Goal: Task Accomplishment & Management: Complete application form

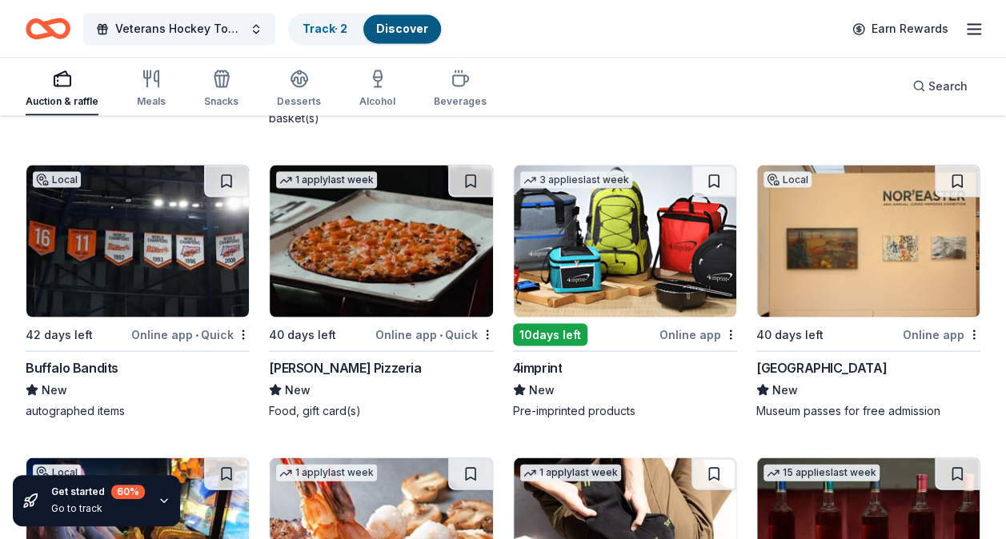
scroll to position [4278, 0]
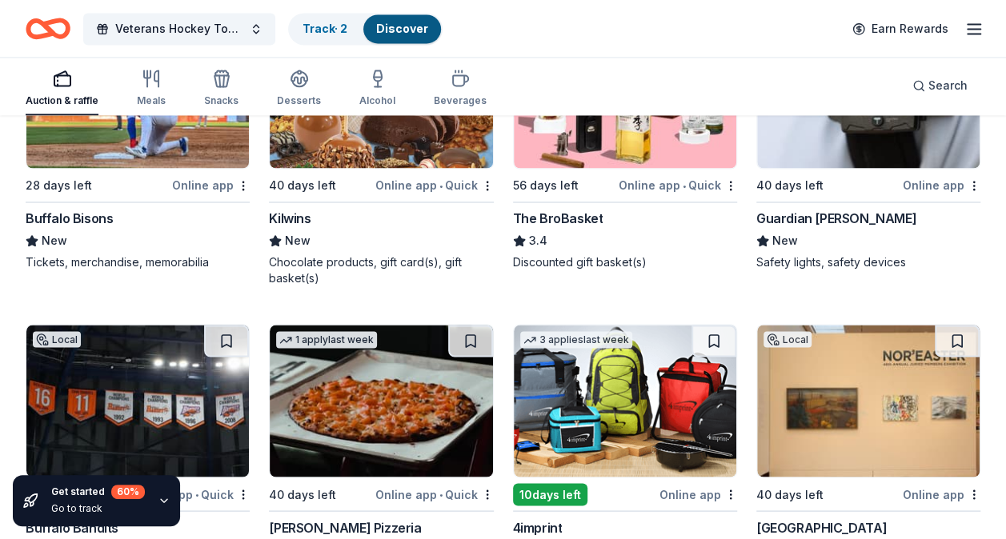
click at [93, 376] on img at bounding box center [137, 401] width 222 height 152
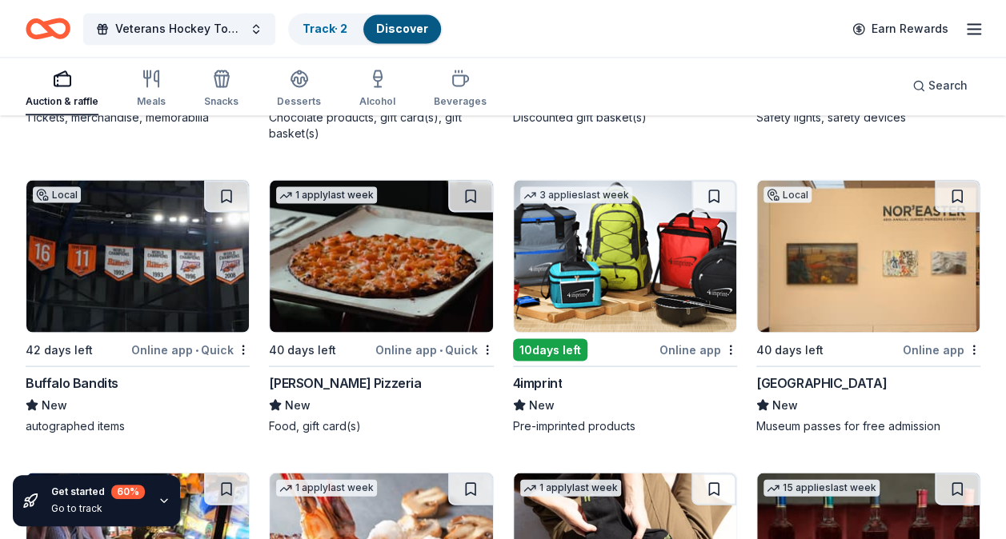
scroll to position [4438, 0]
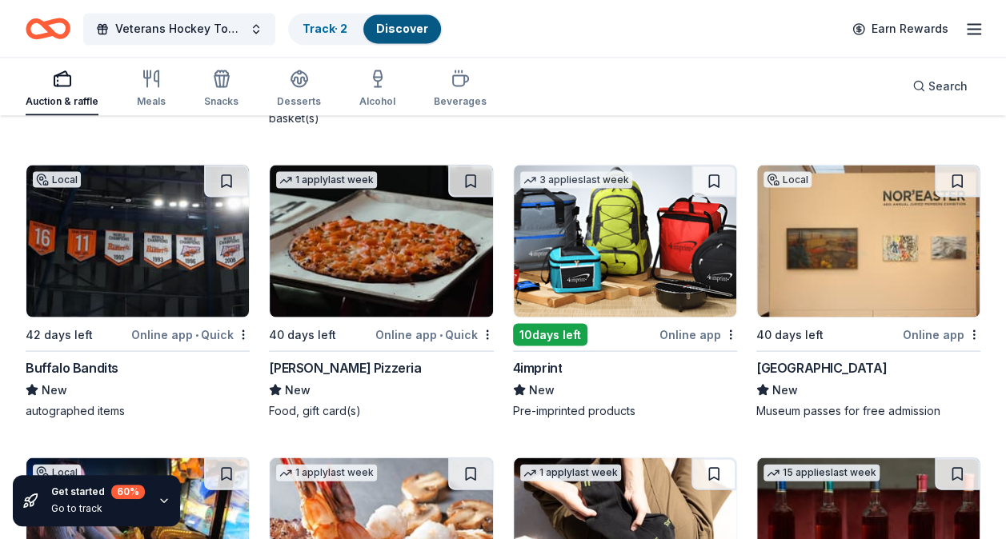
click at [416, 274] on img at bounding box center [381, 241] width 222 height 152
click at [638, 206] on img at bounding box center [625, 241] width 222 height 152
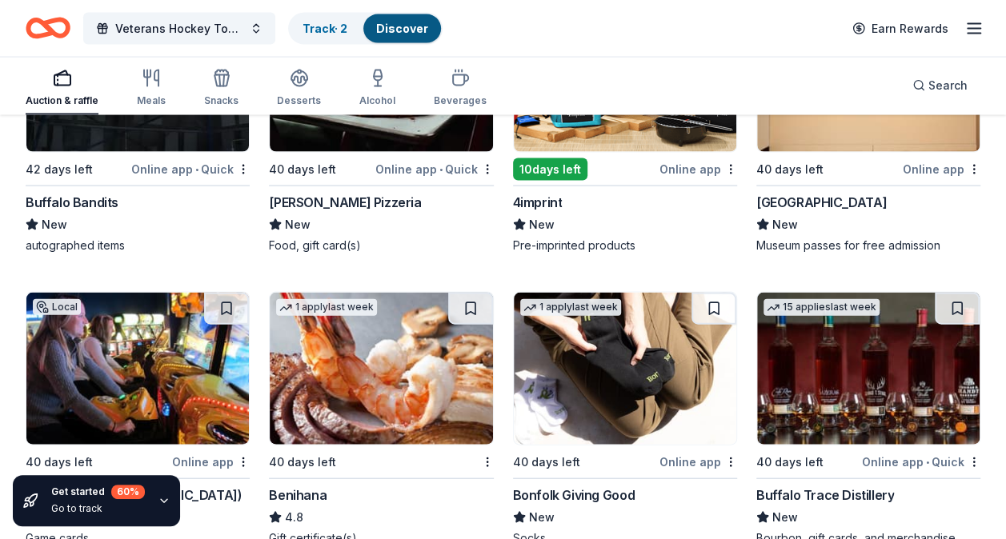
scroll to position [4678, 0]
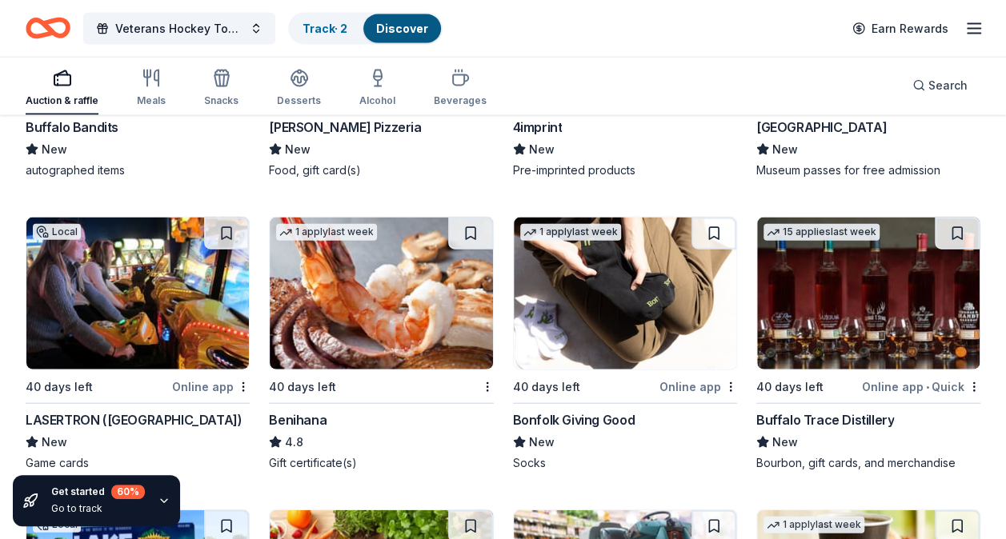
click at [144, 276] on img at bounding box center [137, 294] width 222 height 152
click at [821, 312] on img at bounding box center [868, 294] width 222 height 152
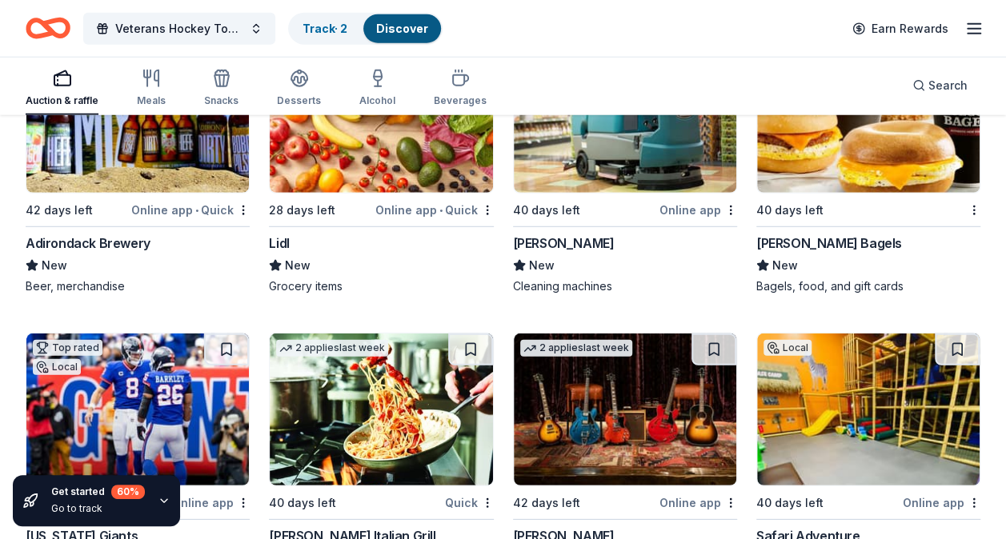
scroll to position [5238, 0]
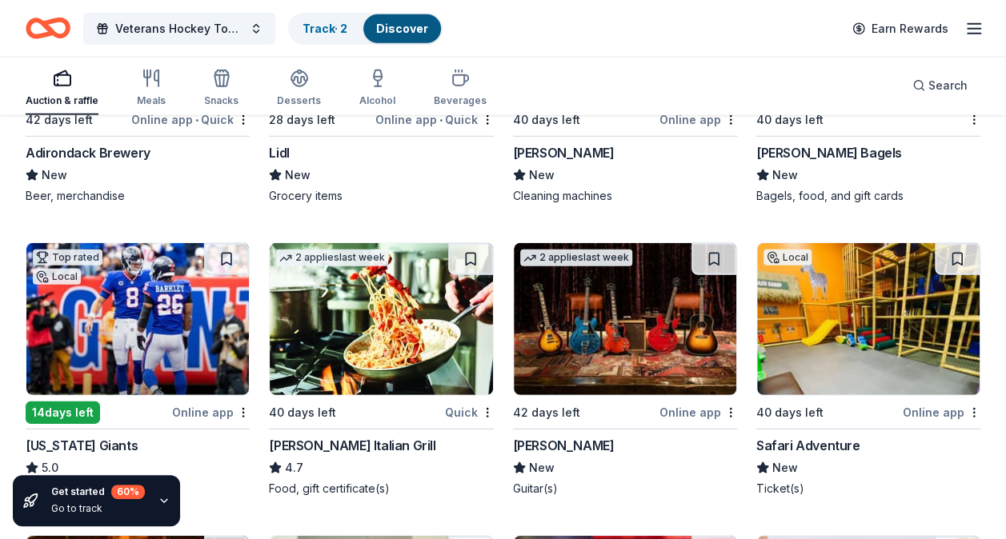
click at [394, 303] on img at bounding box center [381, 319] width 222 height 152
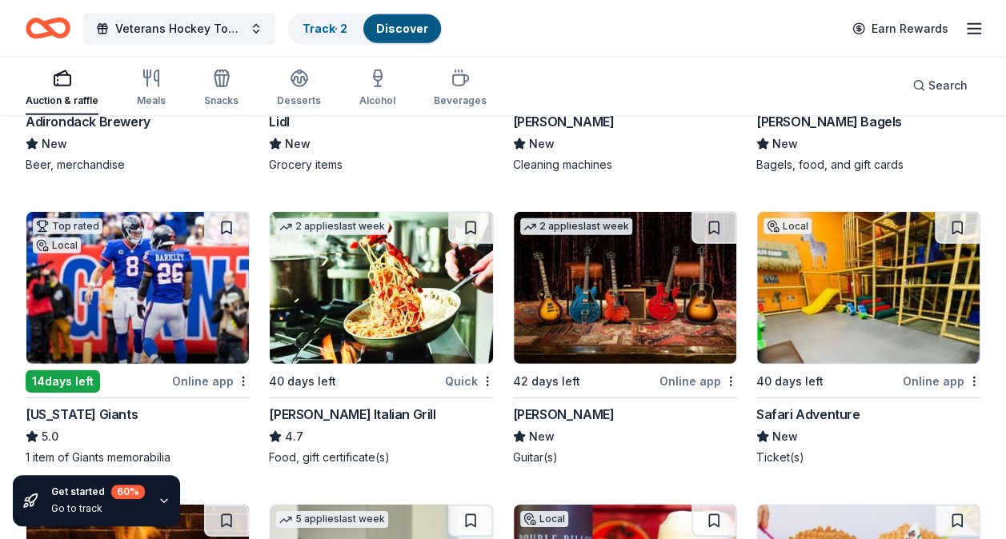
scroll to position [5318, 0]
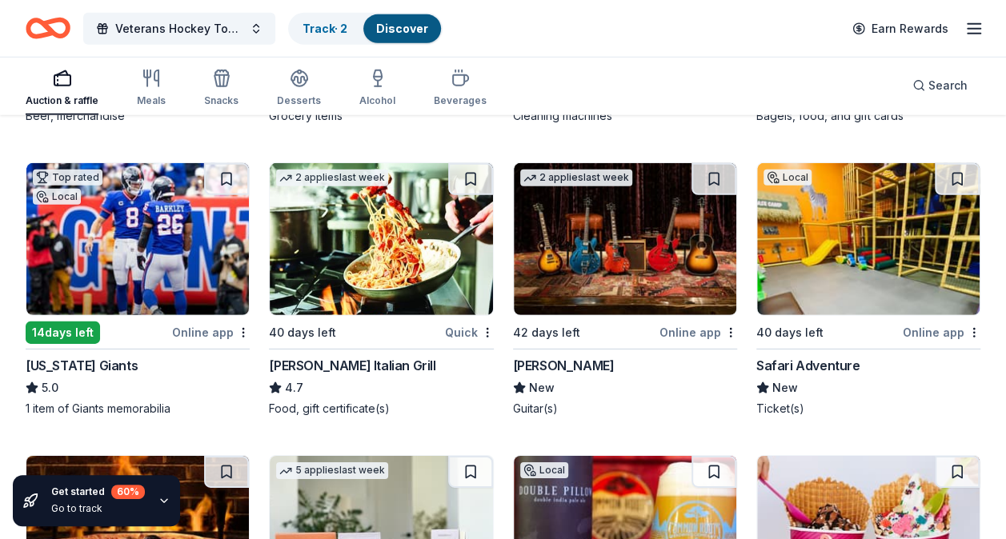
click at [664, 242] on img at bounding box center [625, 239] width 222 height 152
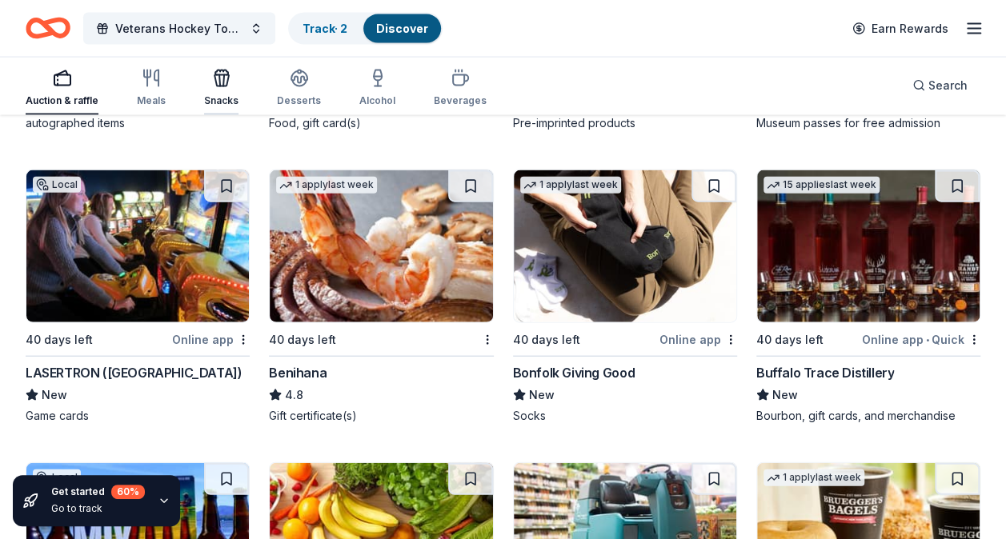
scroll to position [4700, 0]
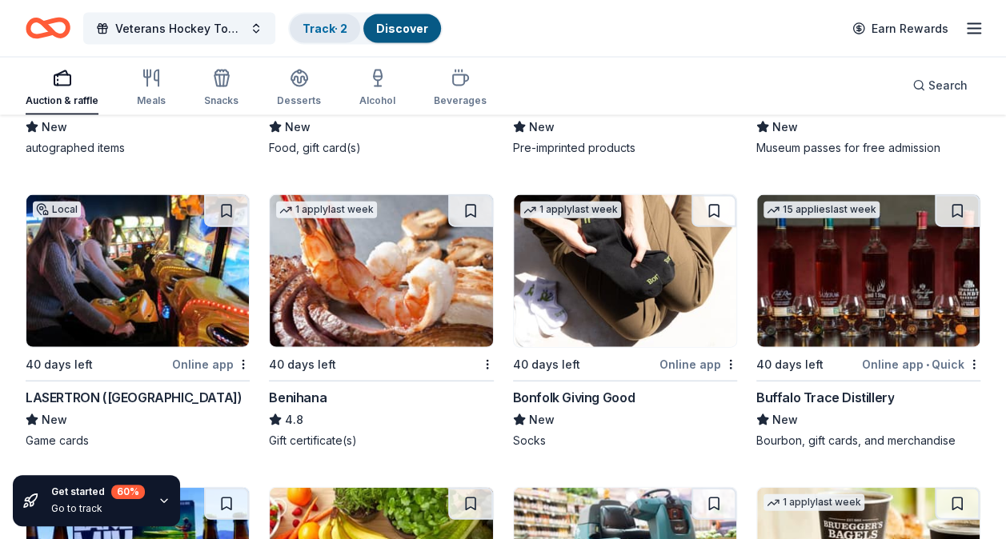
click at [316, 32] on link "Track · 2" at bounding box center [324, 29] width 45 height 14
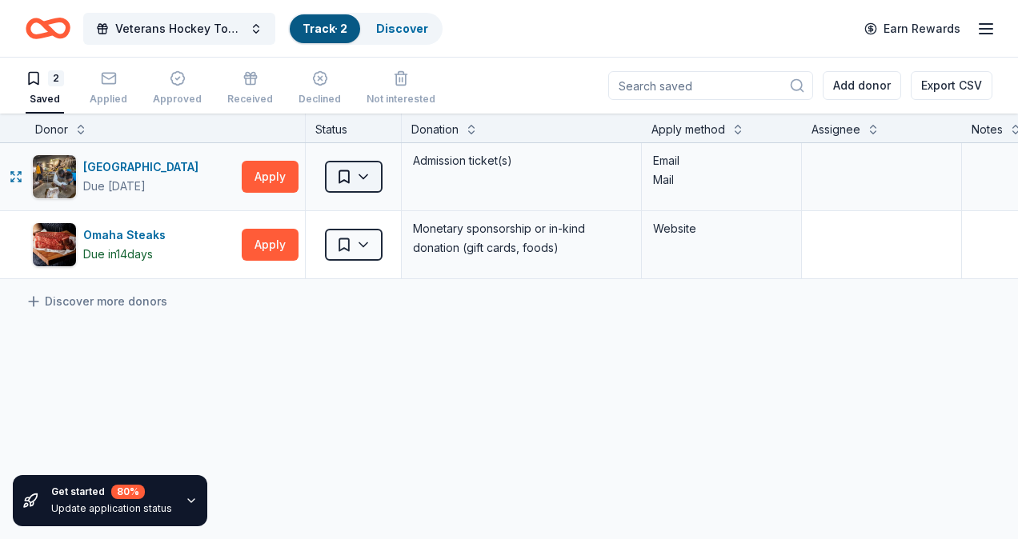
click at [371, 174] on html "Veterans Hockey Tournament 10th annual Track · 2 Discover Earn Rewards 2 Saved …" at bounding box center [509, 269] width 1018 height 539
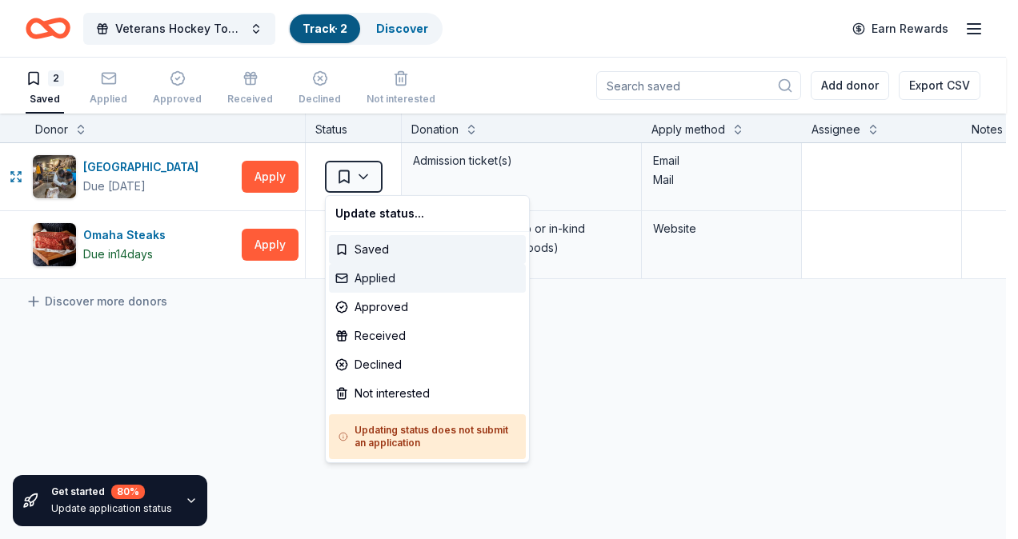
click at [374, 280] on div "Applied" at bounding box center [427, 278] width 197 height 29
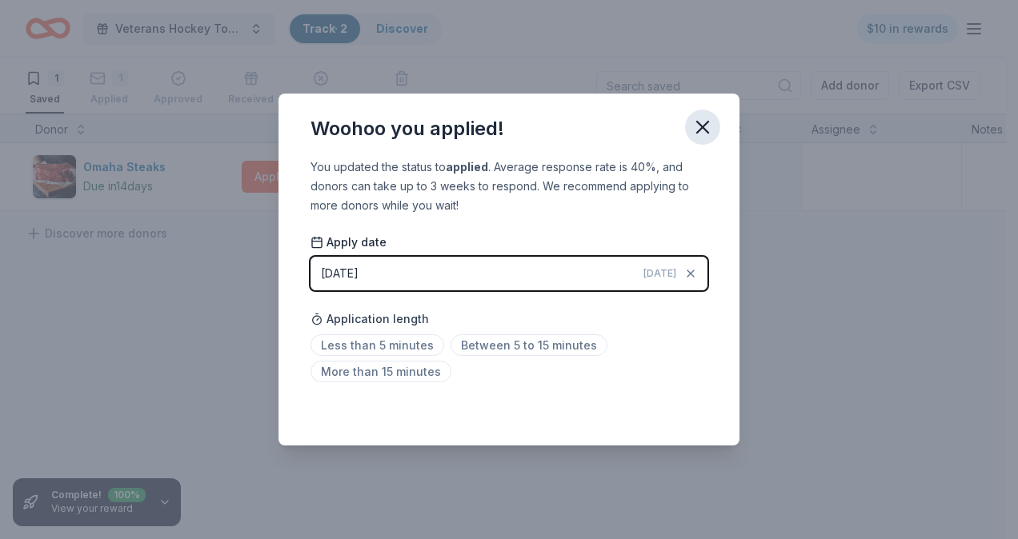
click at [698, 118] on icon "button" at bounding box center [702, 127] width 22 height 22
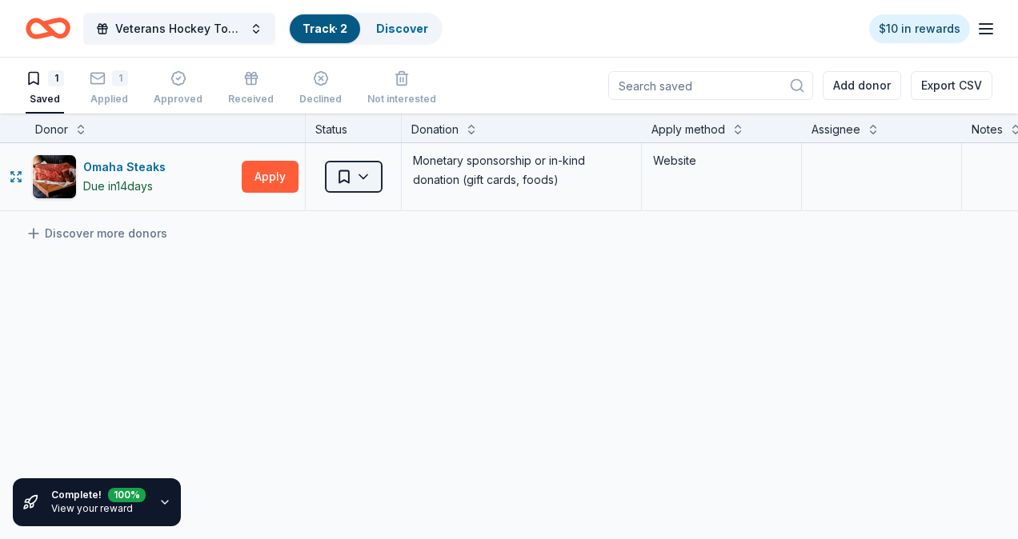
click at [349, 169] on html "Veterans Hockey Tournament 10th annual Track · 2 Discover $10 in rewards 1 Save…" at bounding box center [509, 269] width 1018 height 539
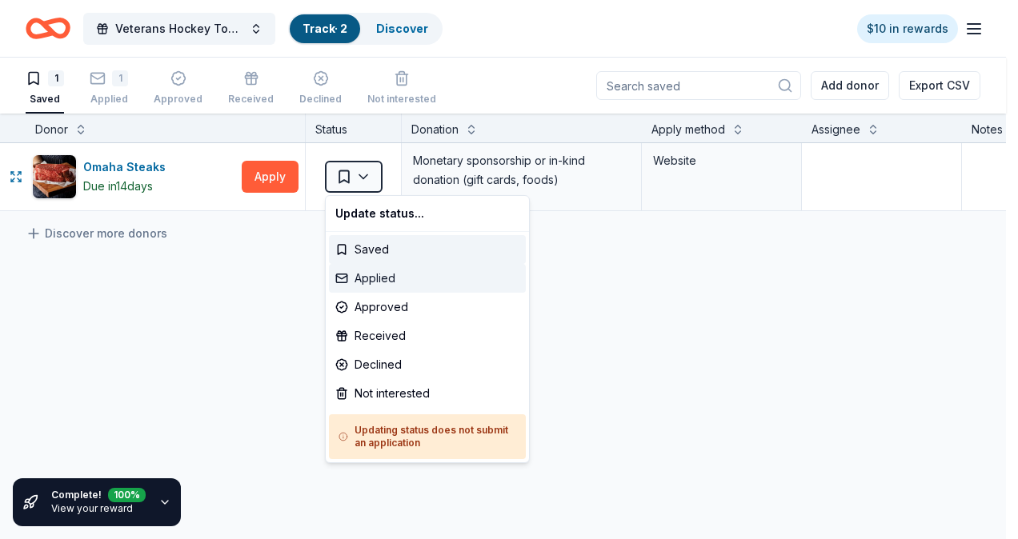
click at [389, 274] on div "Applied" at bounding box center [427, 278] width 197 height 29
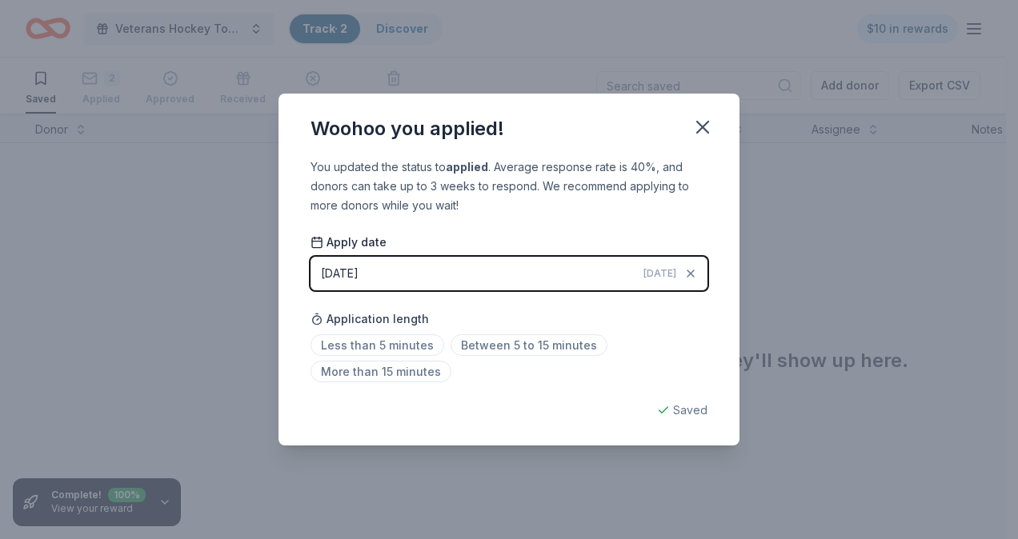
click at [148, 289] on div "Woohoo you applied! You updated the status to applied . Average response rate i…" at bounding box center [509, 269] width 1018 height 539
click at [712, 114] on button "button" at bounding box center [702, 127] width 35 height 35
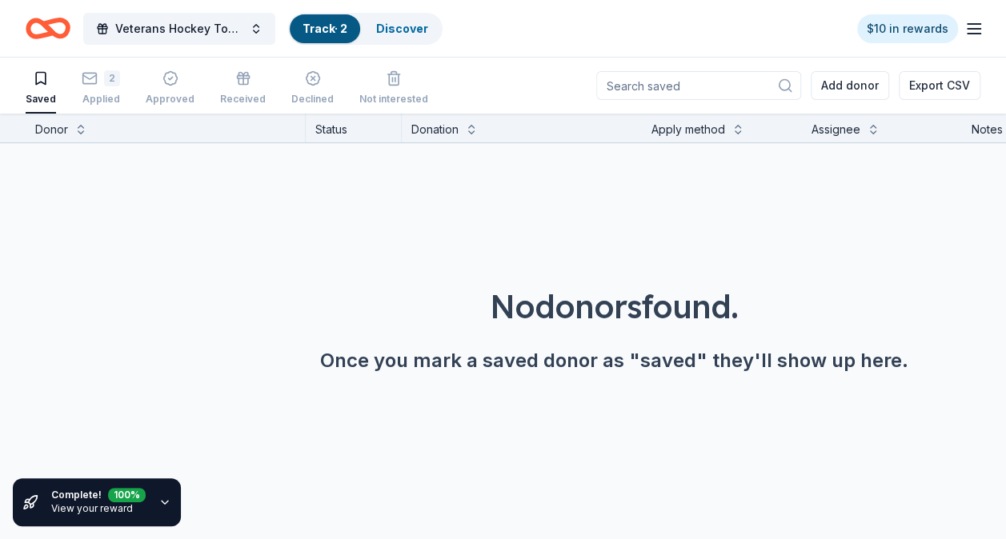
click at [610, 222] on div "No donors found. Once you mark a saved donor as "saved" they'll show up here." at bounding box center [614, 284] width 1006 height 282
click at [587, 274] on div "No donors found. Once you mark a saved donor as "saved" they'll show up here." at bounding box center [614, 284] width 1006 height 282
click at [54, 509] on link "View your reward" at bounding box center [92, 508] width 82 height 12
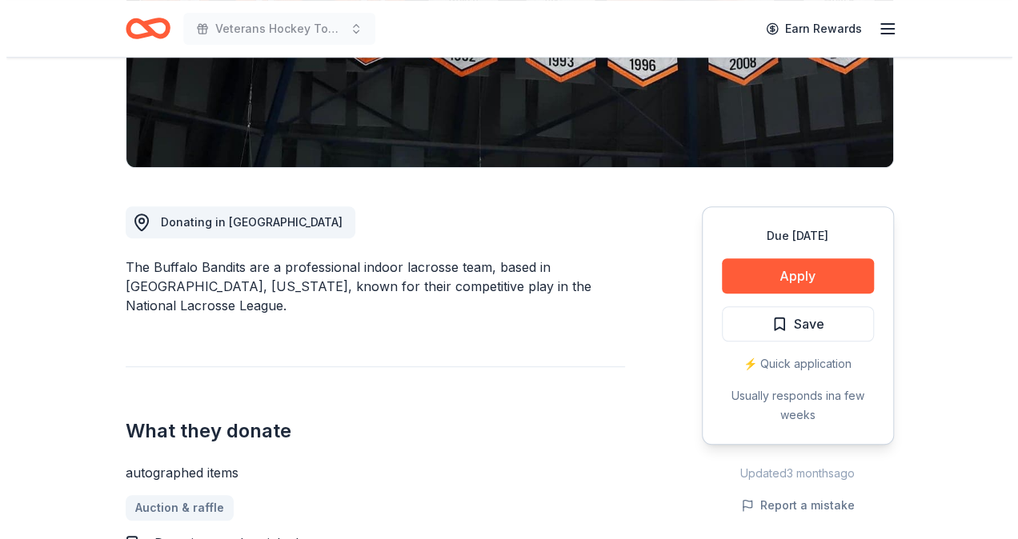
scroll to position [320, 0]
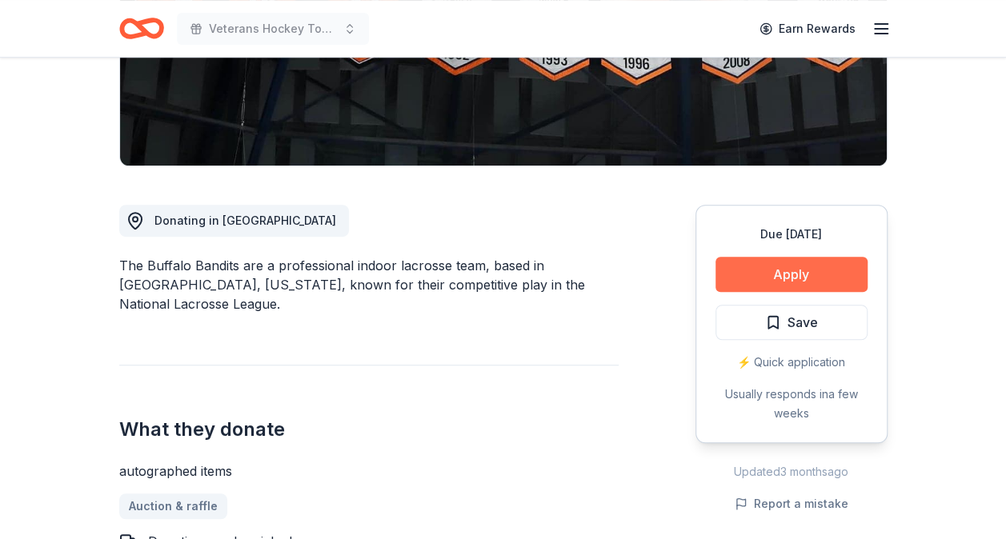
click at [747, 270] on button "Apply" at bounding box center [791, 274] width 152 height 35
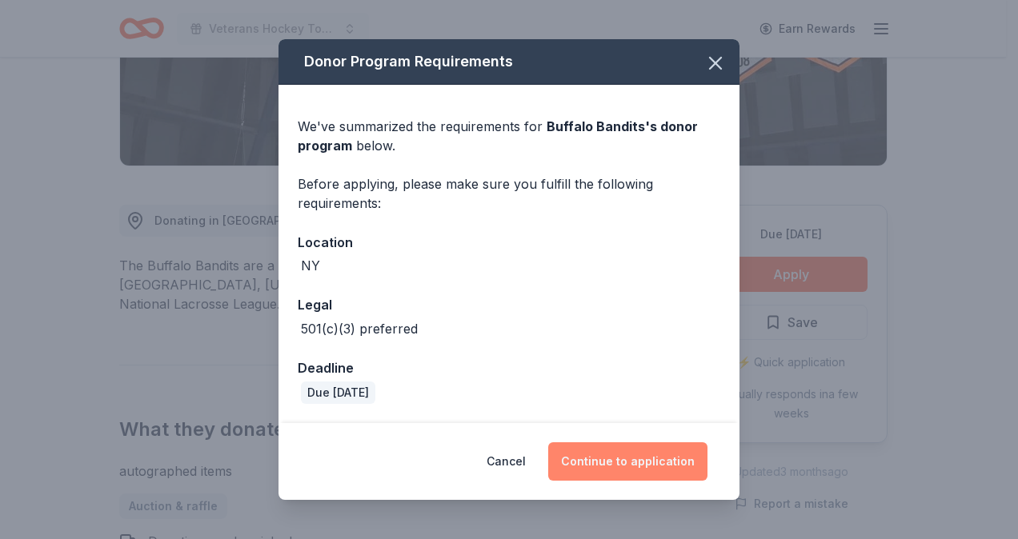
click at [620, 471] on button "Continue to application" at bounding box center [627, 461] width 159 height 38
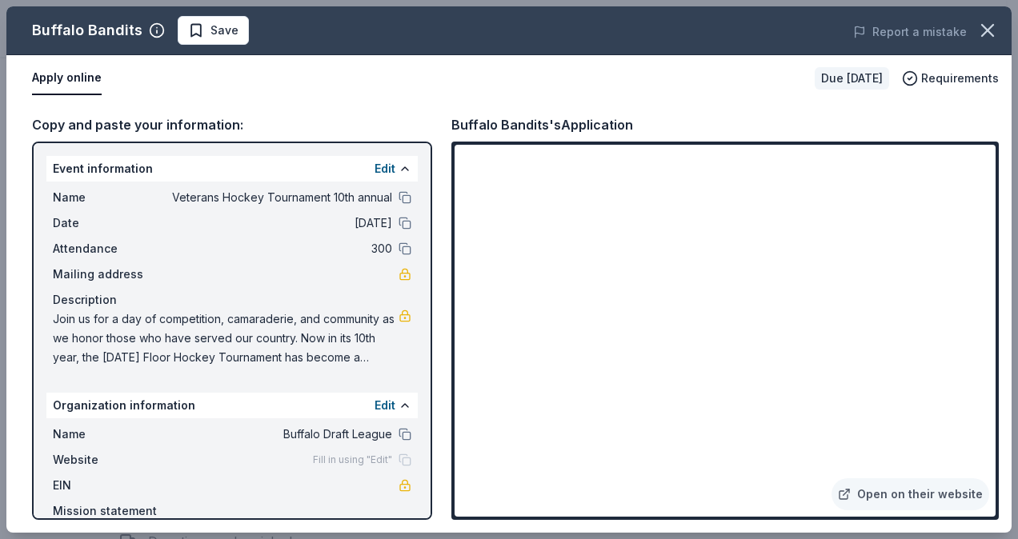
click at [78, 82] on button "Apply online" at bounding box center [67, 79] width 70 height 34
click at [987, 21] on icon "button" at bounding box center [987, 30] width 22 height 22
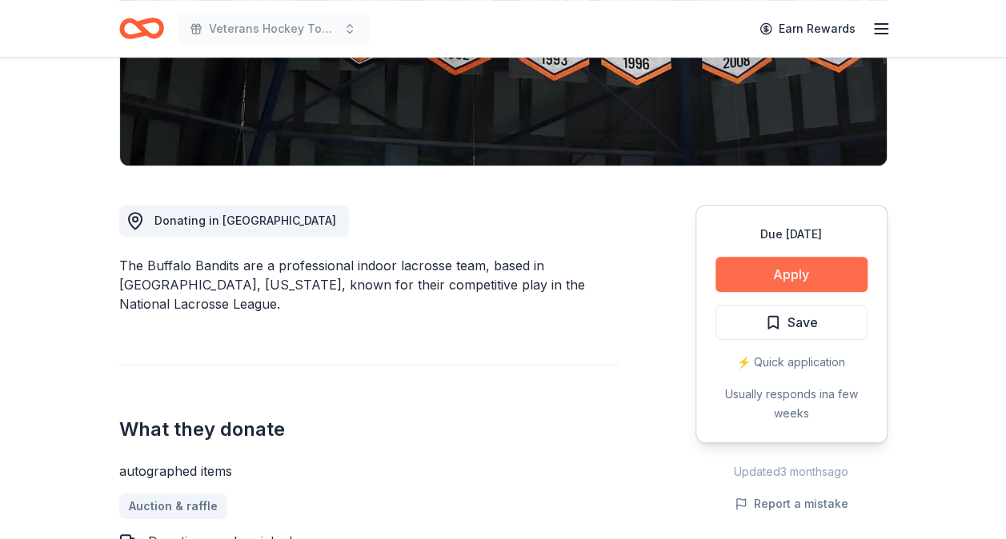
click at [780, 277] on button "Apply" at bounding box center [791, 274] width 152 height 35
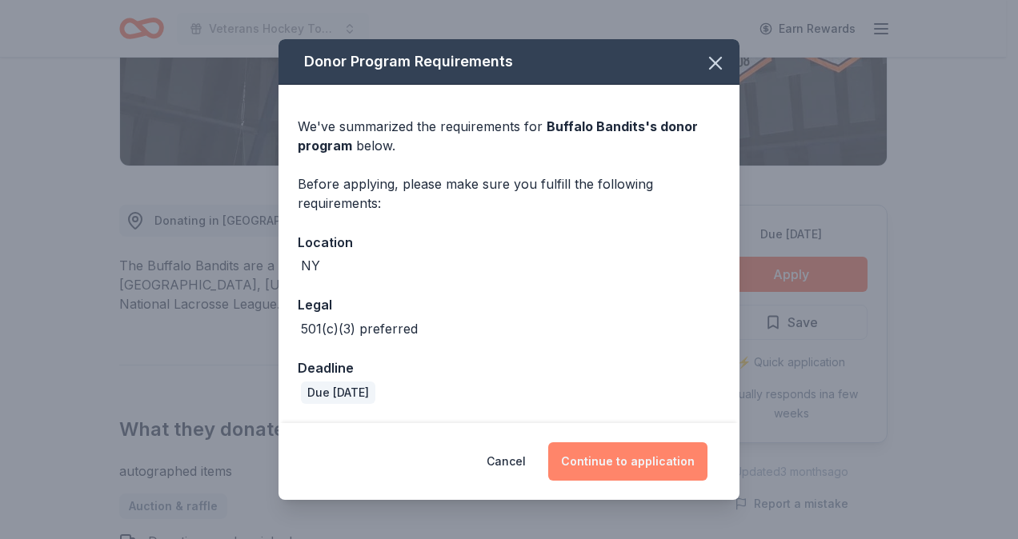
click at [644, 460] on button "Continue to application" at bounding box center [627, 461] width 159 height 38
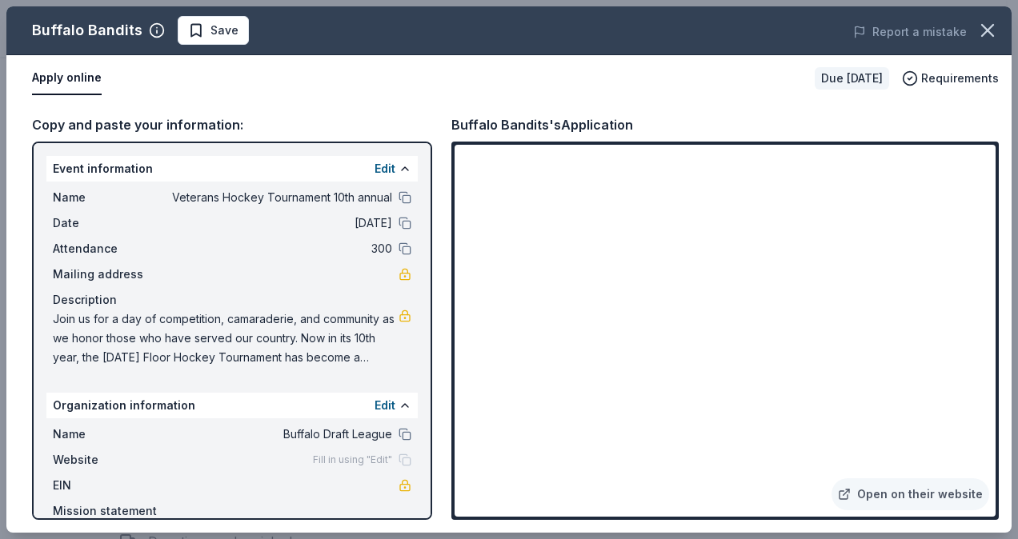
click at [59, 86] on button "Apply online" at bounding box center [67, 79] width 70 height 34
click at [988, 22] on icon "button" at bounding box center [987, 30] width 22 height 22
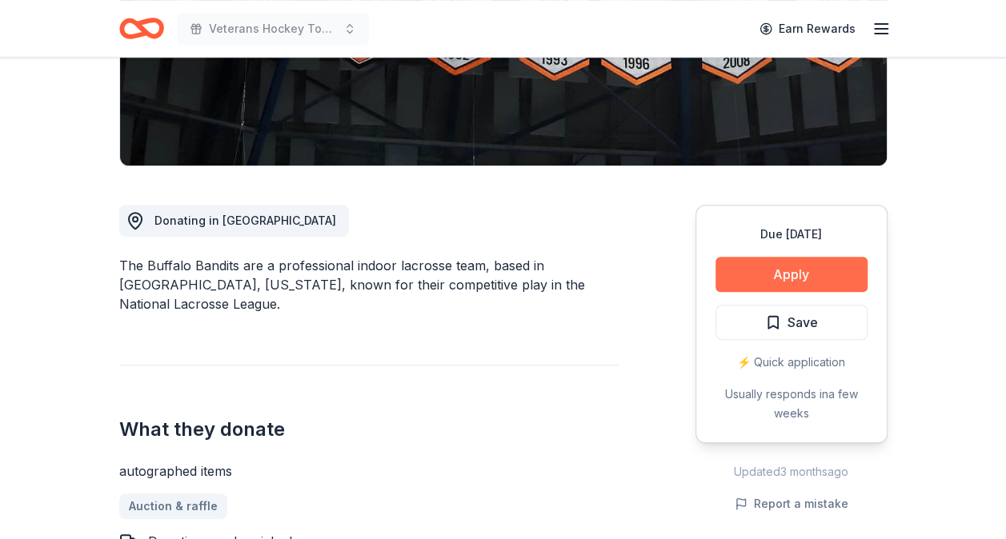
click at [769, 274] on button "Apply" at bounding box center [791, 274] width 152 height 35
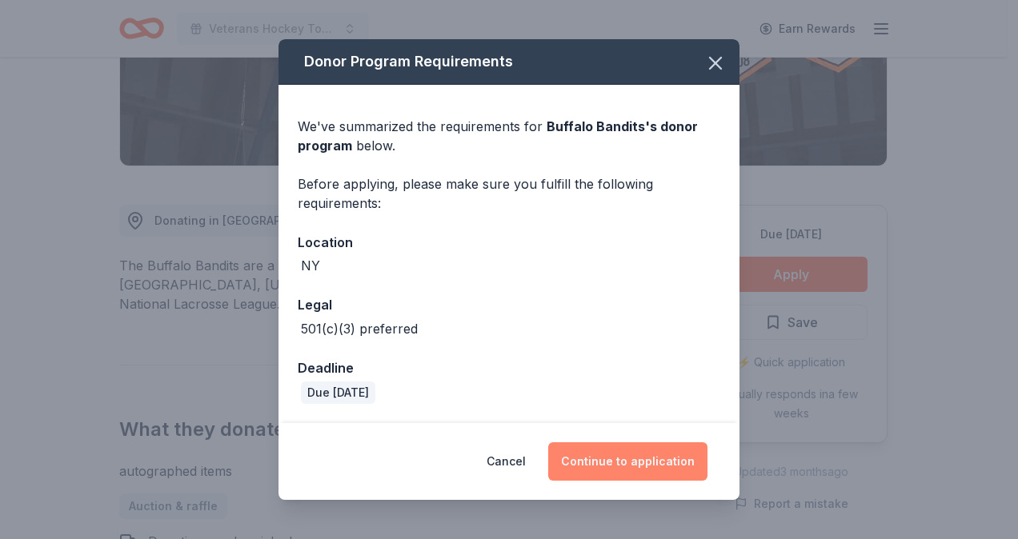
click at [646, 469] on button "Continue to application" at bounding box center [627, 461] width 159 height 38
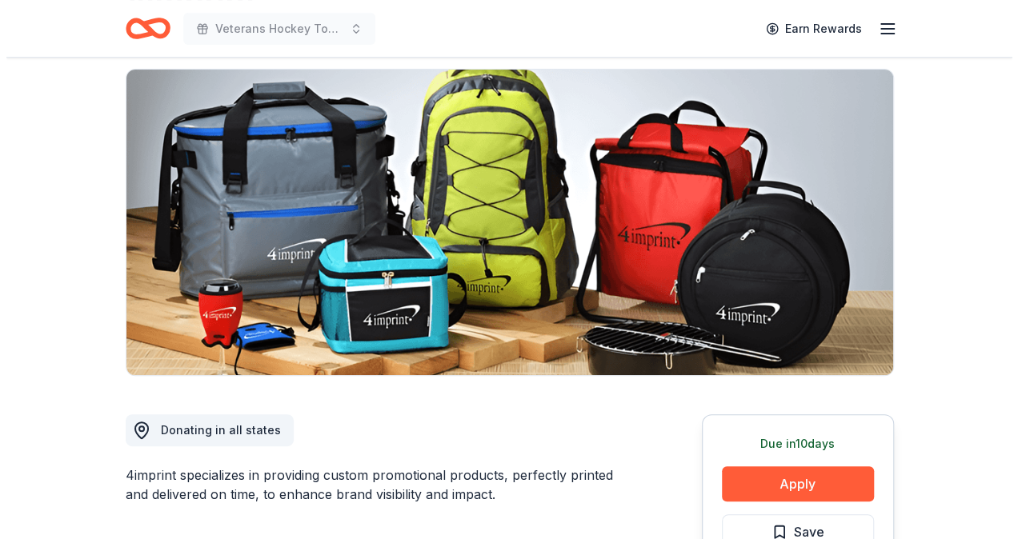
scroll to position [160, 0]
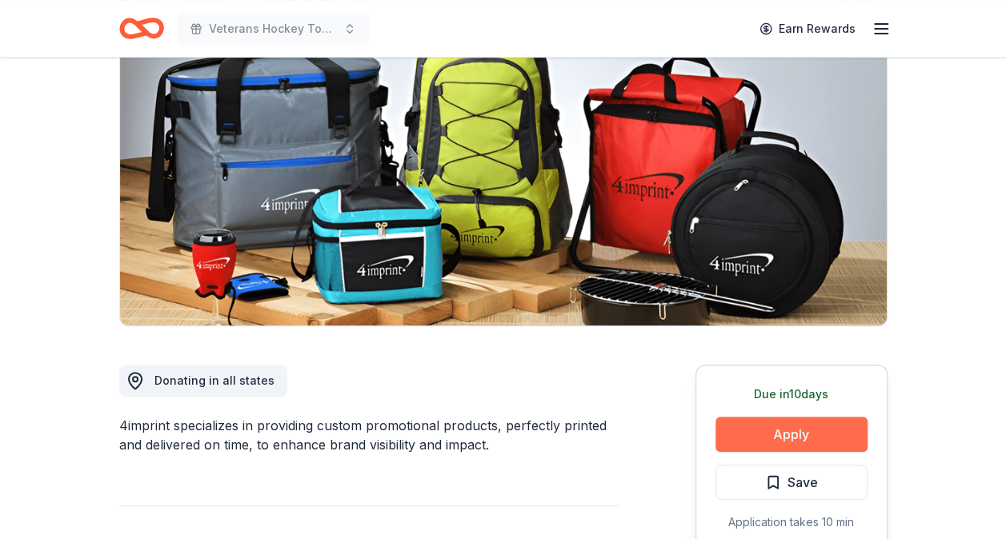
click at [811, 428] on button "Apply" at bounding box center [791, 434] width 152 height 35
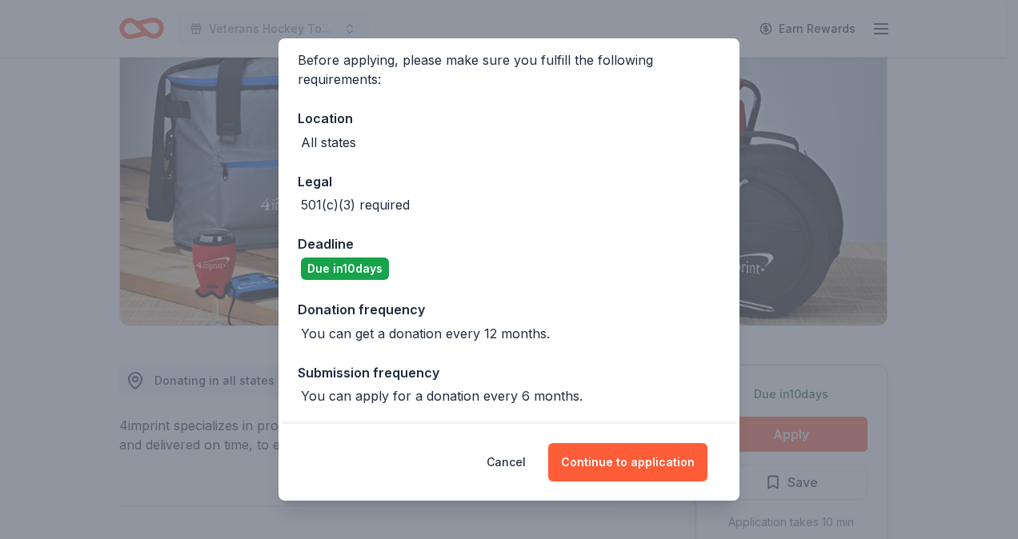
scroll to position [0, 0]
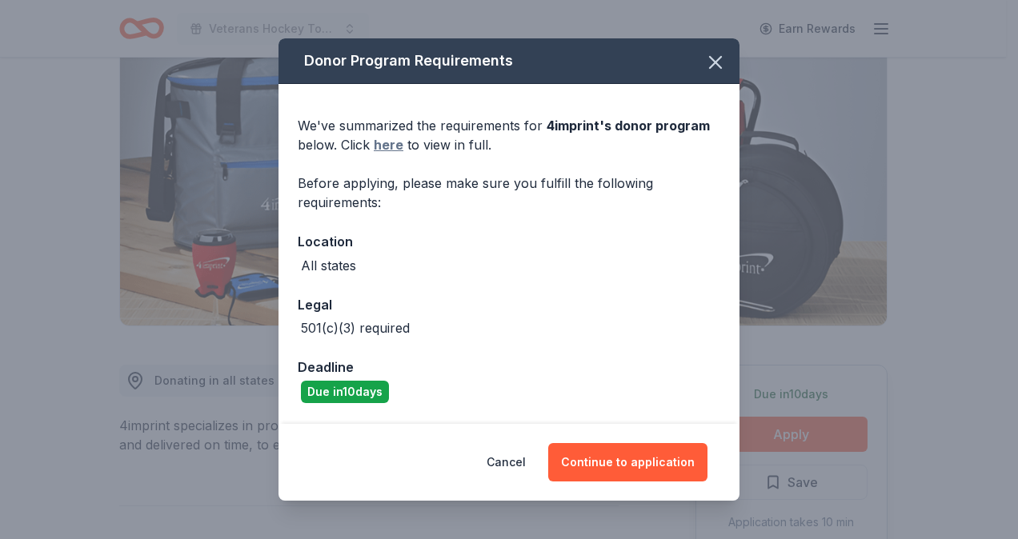
click at [397, 146] on link "here" at bounding box center [389, 144] width 30 height 19
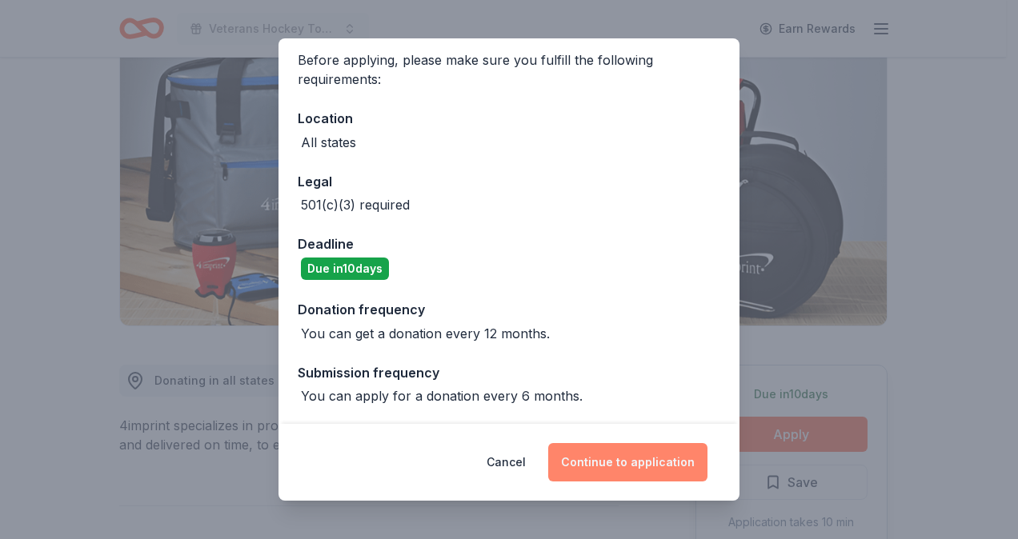
click at [585, 462] on button "Continue to application" at bounding box center [627, 462] width 159 height 38
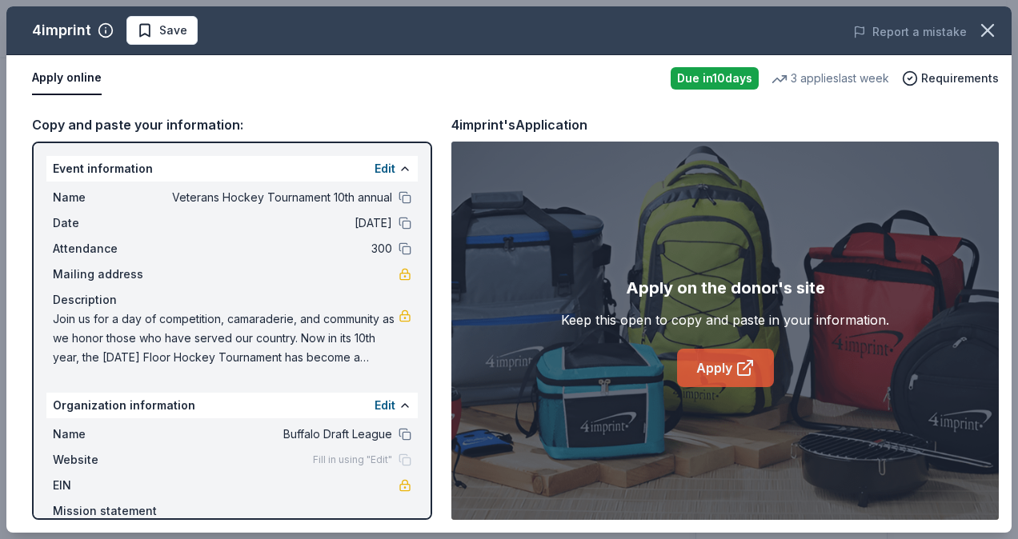
click at [734, 355] on link "Apply" at bounding box center [725, 368] width 97 height 38
click at [718, 363] on link "Apply" at bounding box center [725, 368] width 97 height 38
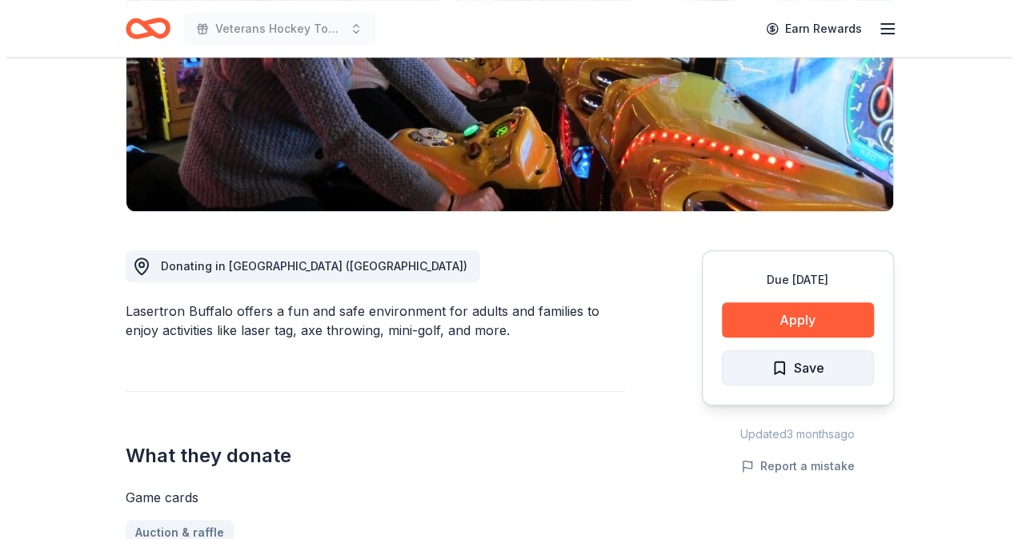
scroll to position [320, 0]
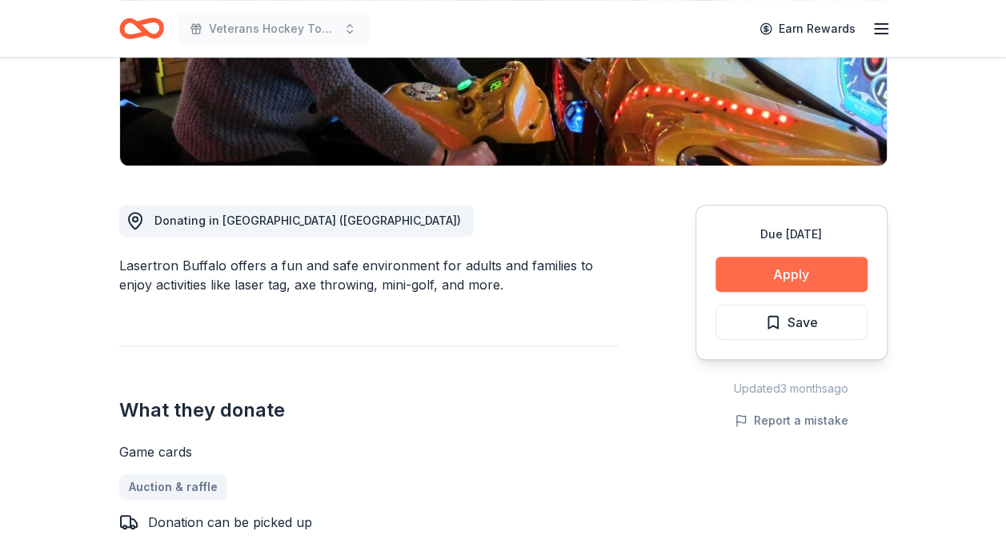
click at [835, 269] on button "Apply" at bounding box center [791, 274] width 152 height 35
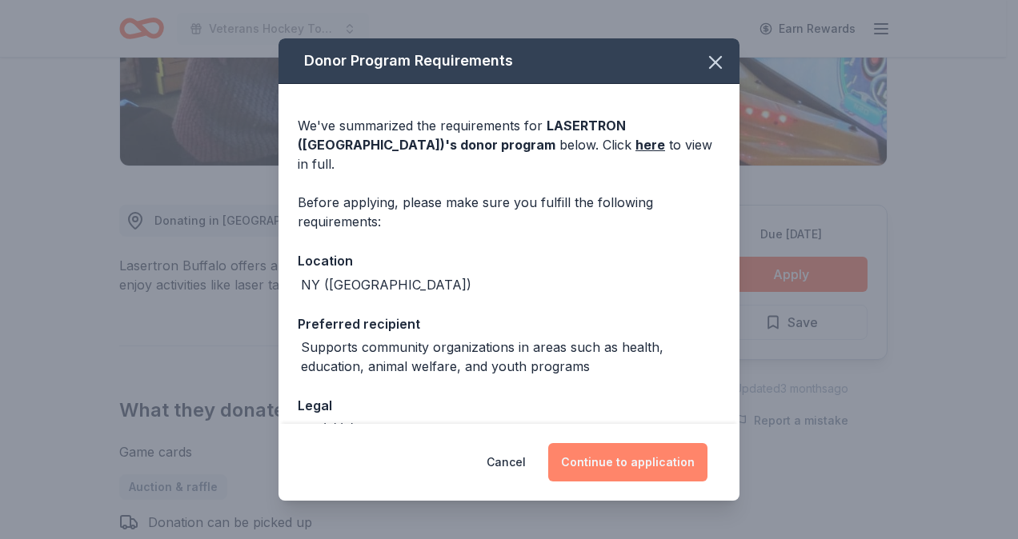
click at [619, 463] on button "Continue to application" at bounding box center [627, 462] width 159 height 38
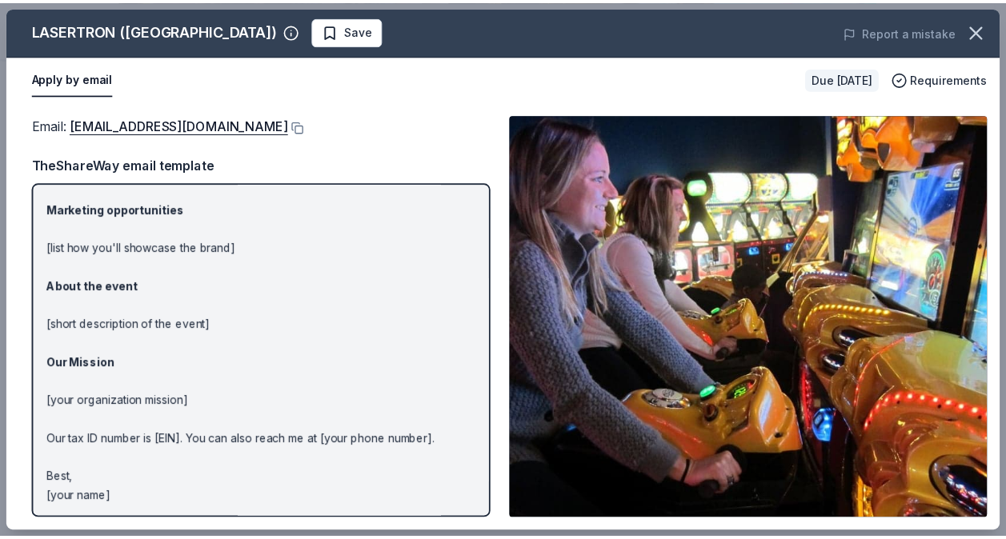
scroll to position [113, 0]
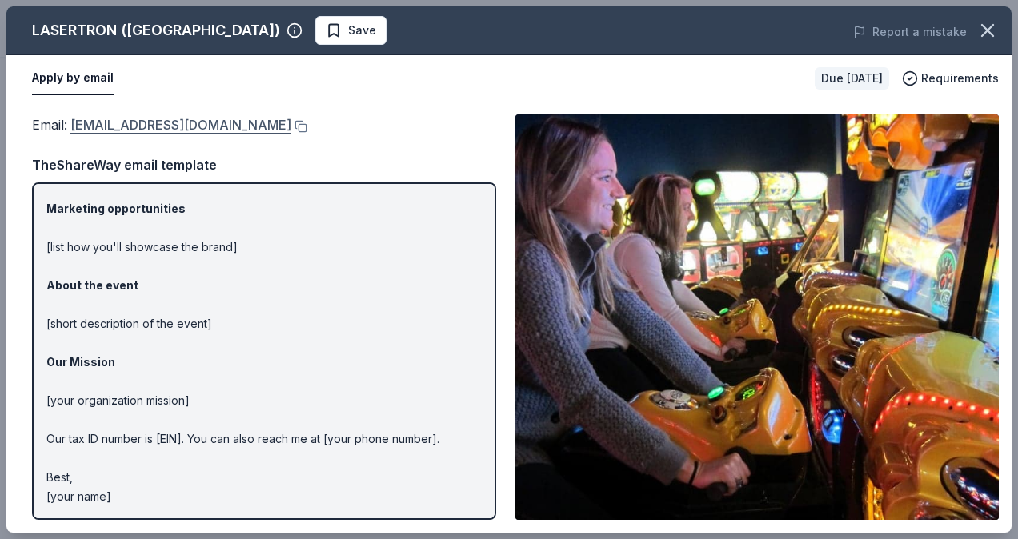
click at [171, 118] on link "[EMAIL_ADDRESS][DOMAIN_NAME]" at bounding box center [180, 124] width 221 height 21
click at [297, 122] on button at bounding box center [299, 126] width 16 height 13
click at [988, 35] on icon "button" at bounding box center [987, 30] width 22 height 22
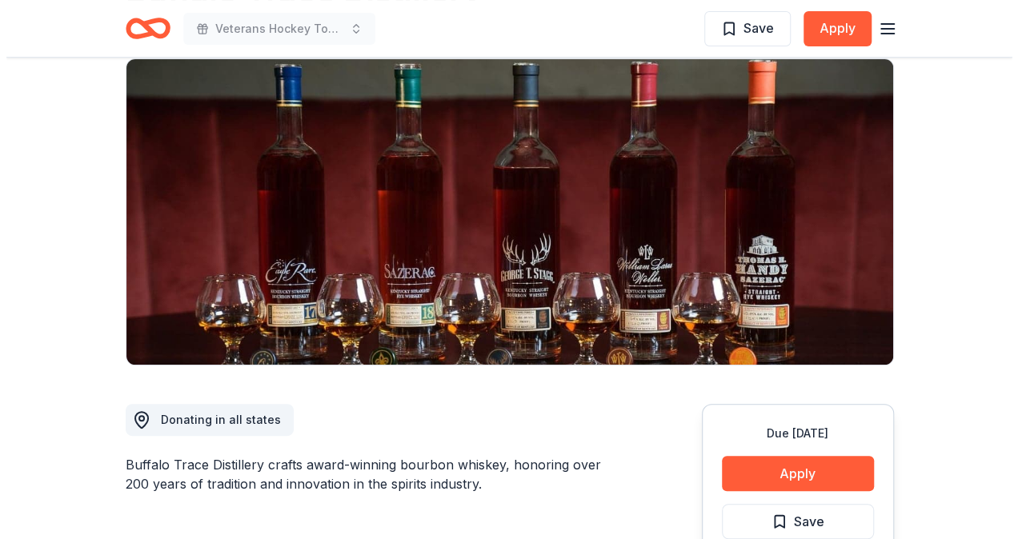
scroll to position [240, 0]
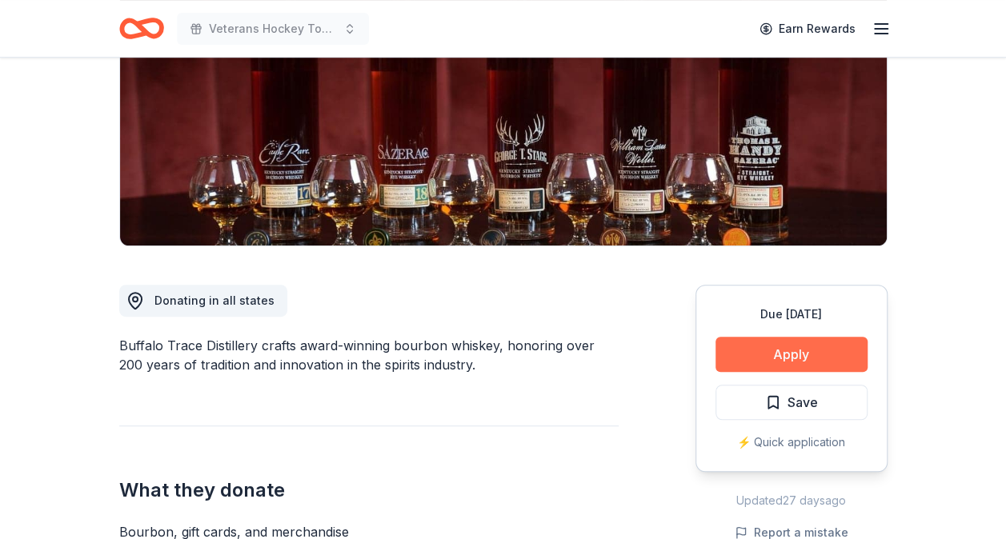
click at [832, 355] on button "Apply" at bounding box center [791, 354] width 152 height 35
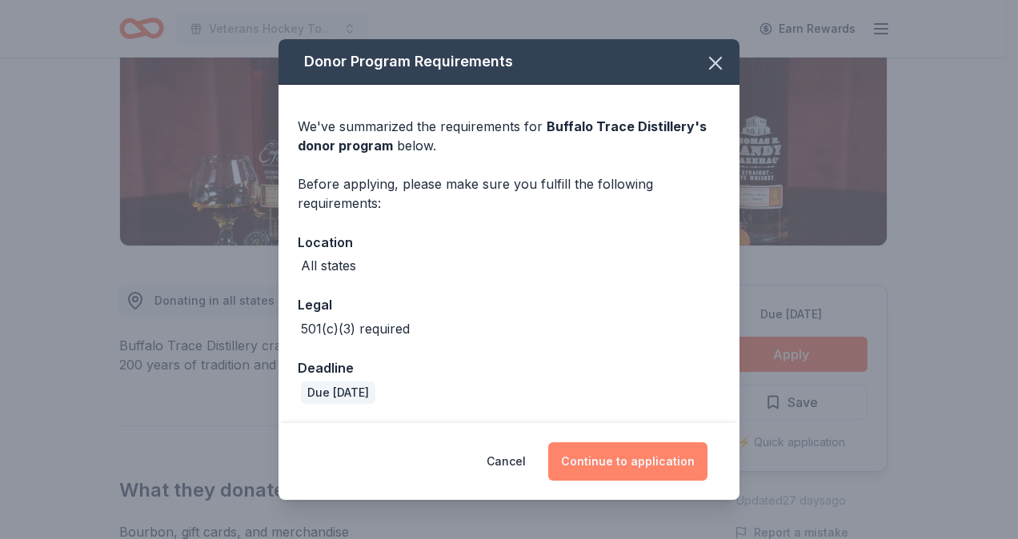
click at [642, 450] on button "Continue to application" at bounding box center [627, 461] width 159 height 38
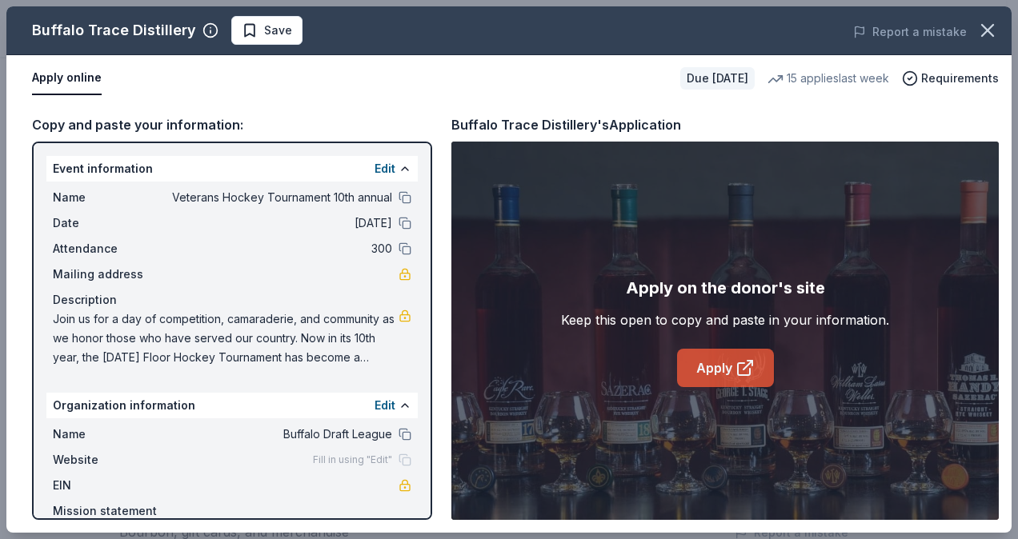
click at [712, 364] on link "Apply" at bounding box center [725, 368] width 97 height 38
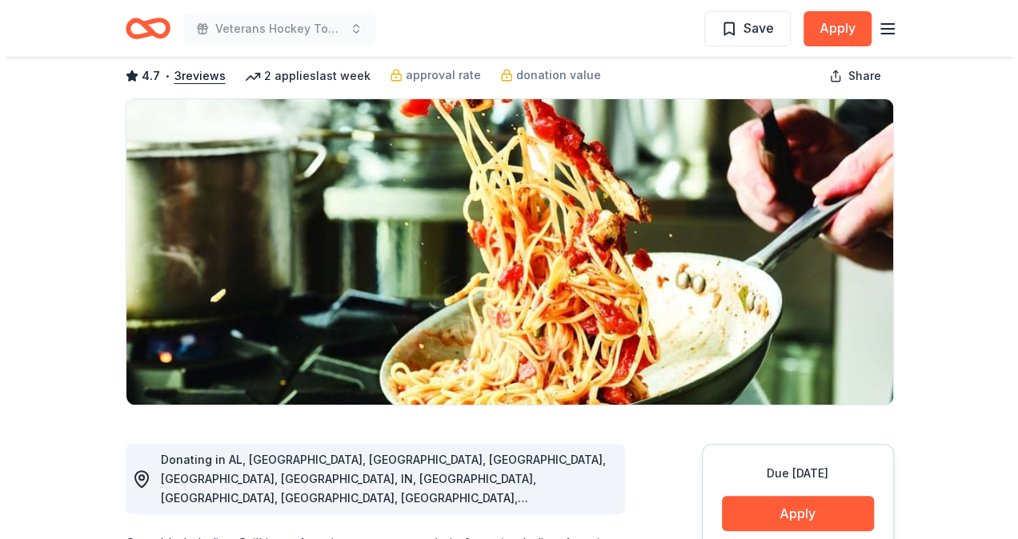
scroll to position [160, 0]
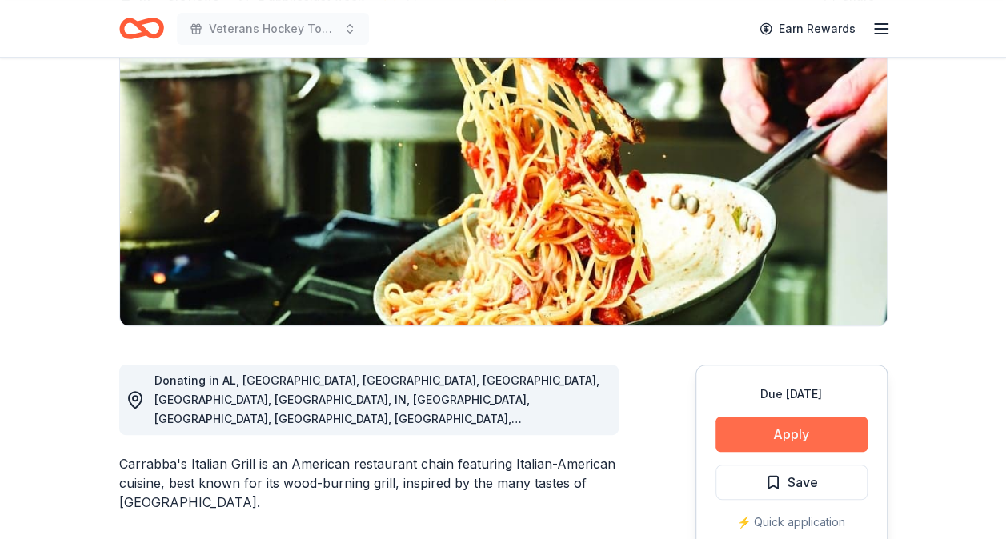
click at [735, 427] on button "Apply" at bounding box center [791, 434] width 152 height 35
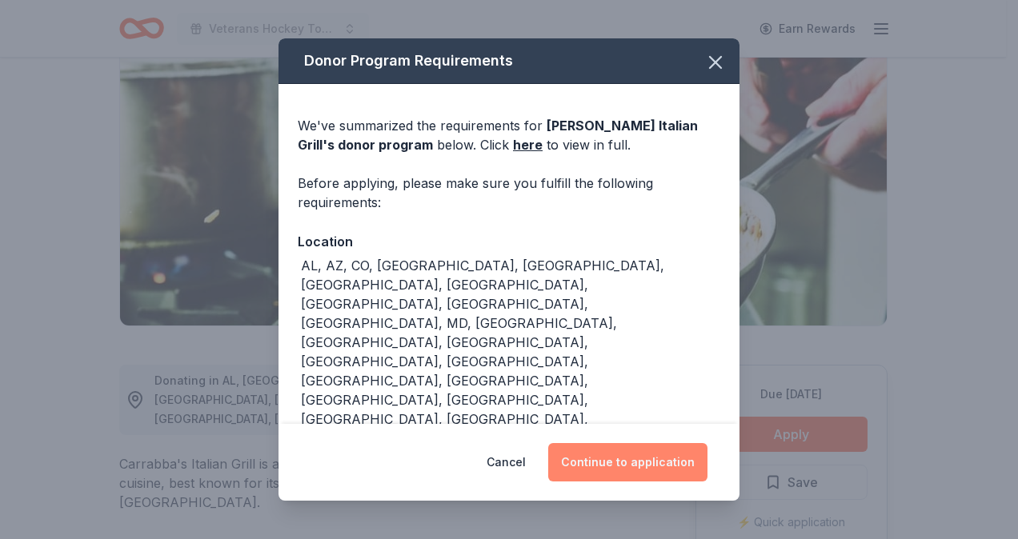
click at [626, 456] on button "Continue to application" at bounding box center [627, 462] width 159 height 38
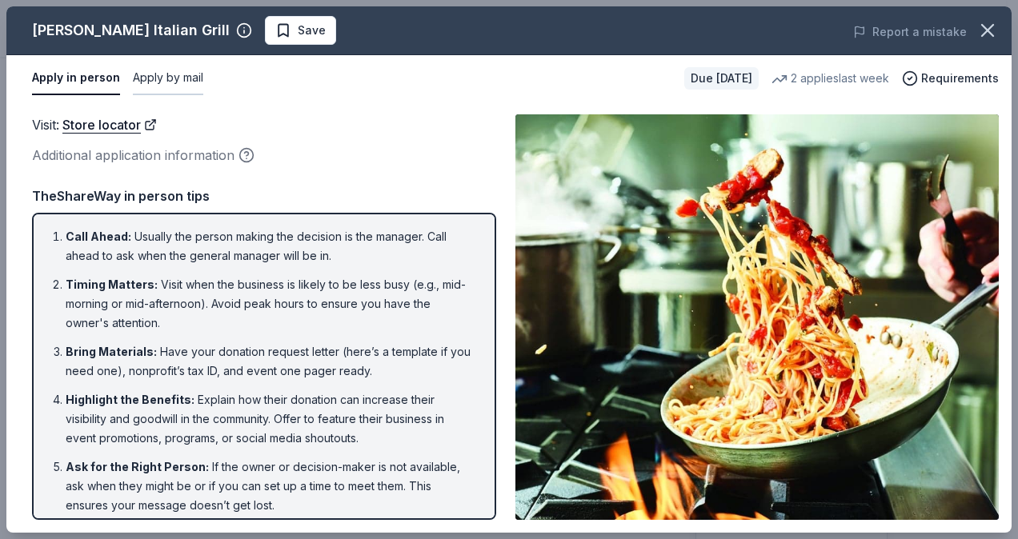
click at [158, 73] on button "Apply by mail" at bounding box center [168, 79] width 70 height 34
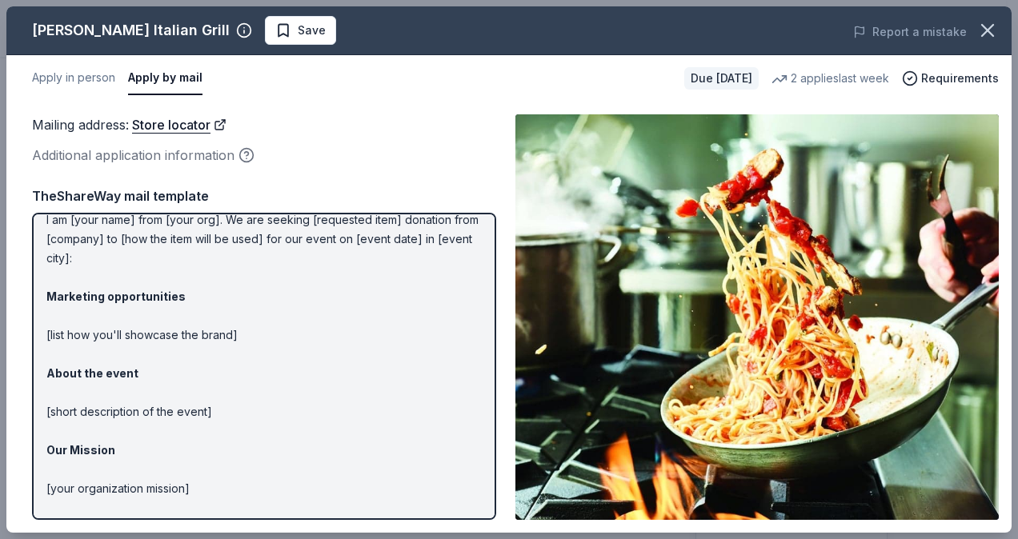
scroll to position [0, 0]
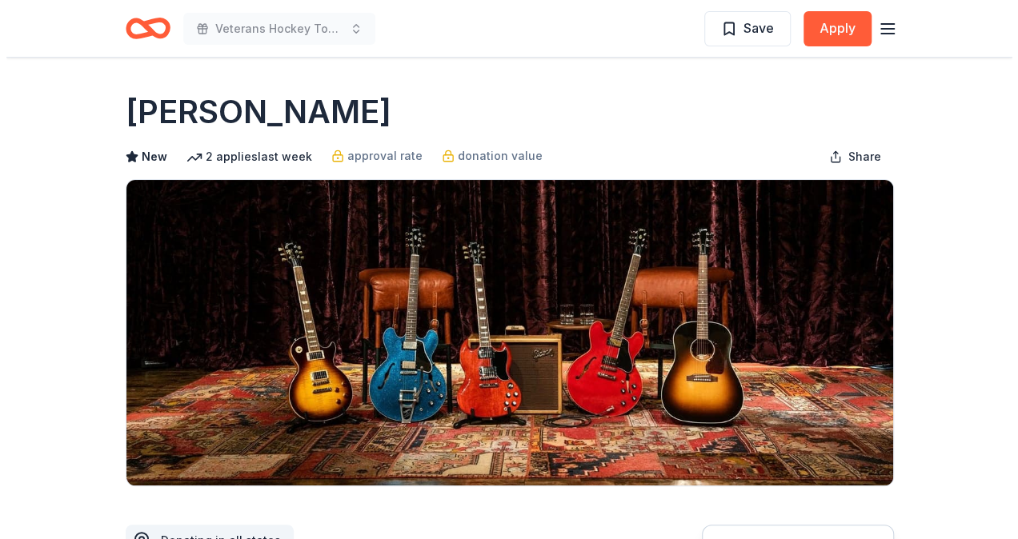
scroll to position [240, 0]
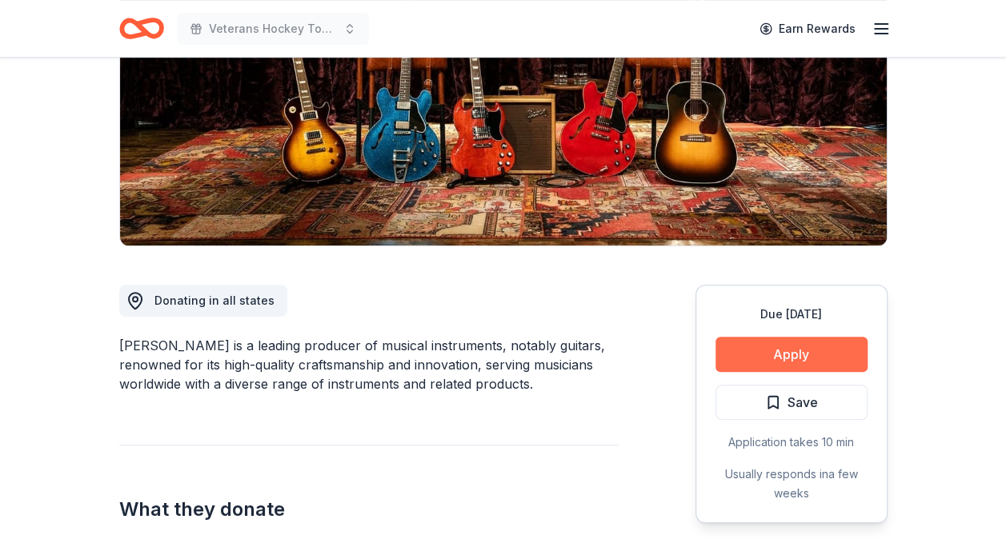
click at [818, 347] on button "Apply" at bounding box center [791, 354] width 152 height 35
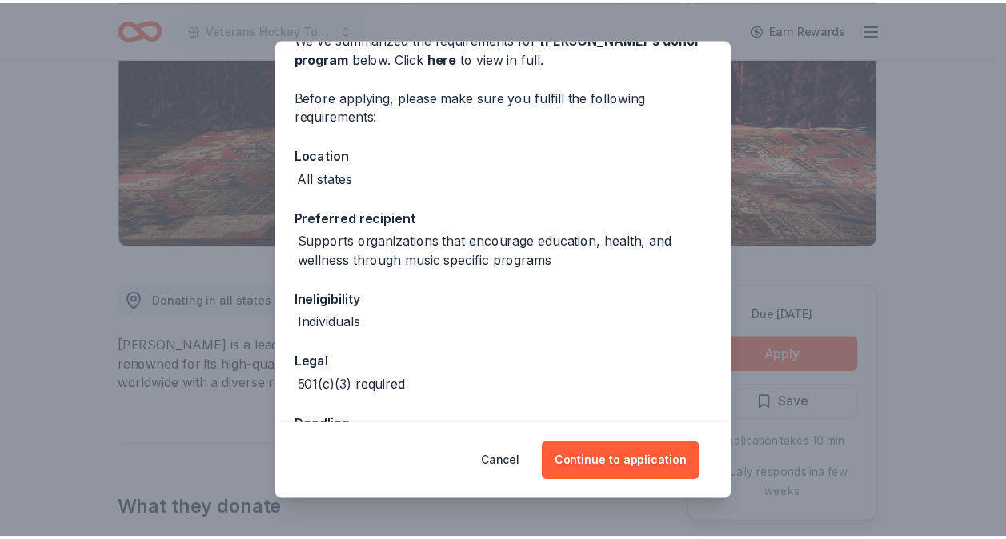
scroll to position [0, 0]
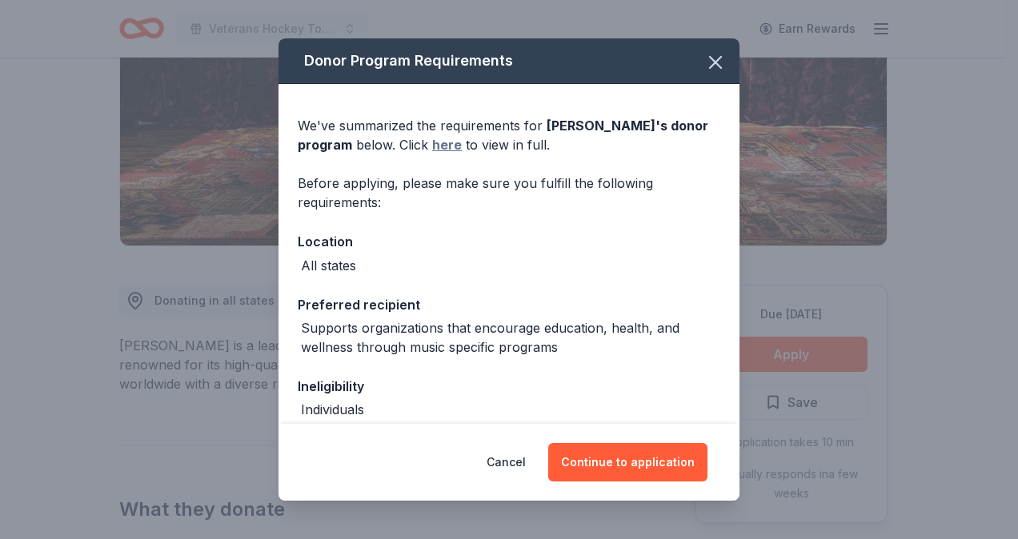
click at [432, 148] on link "here" at bounding box center [447, 144] width 30 height 19
click at [706, 54] on icon "button" at bounding box center [715, 62] width 22 height 22
